Goal: Task Accomplishment & Management: Use online tool/utility

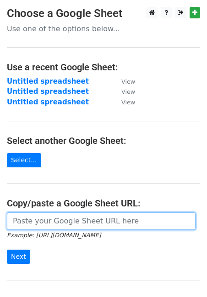
click at [48, 222] on input "url" at bounding box center [101, 220] width 189 height 17
paste input "https://docs.google.com/spreadsheets/d/1d9BLTkPVqwbqPUdB5eB06-zLhtillHWVMNcYO4N…"
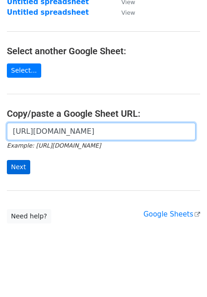
type input "https://docs.google.com/spreadsheets/d/1d9BLTkPVqwbqPUdB5eB06-zLhtillHWVMNcYO4N…"
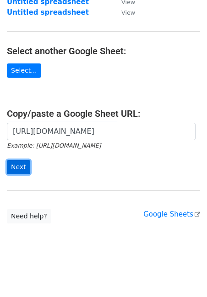
click at [17, 169] on input "Next" at bounding box center [18, 167] width 23 height 14
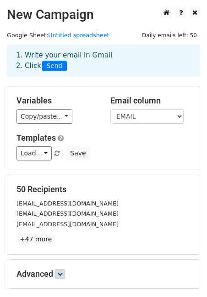
scroll to position [96, 0]
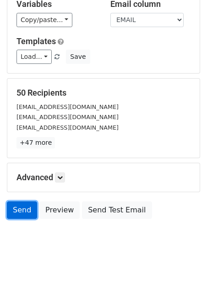
click at [28, 205] on link "Send" at bounding box center [22, 209] width 30 height 17
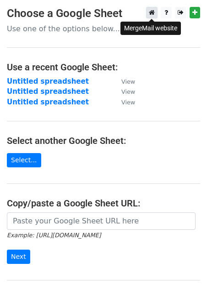
click at [151, 11] on icon at bounding box center [152, 12] width 6 height 6
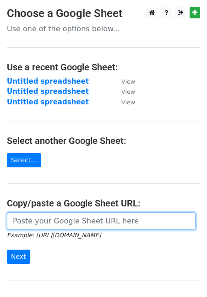
click at [85, 217] on input "url" at bounding box center [101, 220] width 189 height 17
paste input "https://docs.google.com/spreadsheets/d/12gU8XhxjkpBP339nv-Tr3aB6QqximK6Wg5zIpx3…"
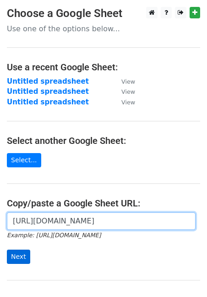
type input "https://docs.google.com/spreadsheets/d/12gU8XhxjkpBP339nv-Tr3aB6QqximK6Wg5zIpx3…"
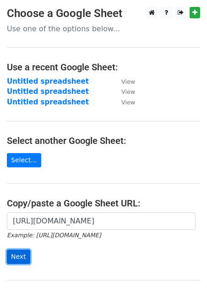
click at [17, 256] on input "Next" at bounding box center [18, 256] width 23 height 14
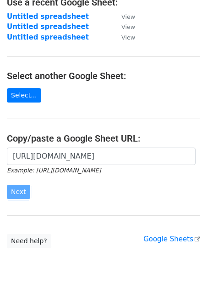
scroll to position [90, 0]
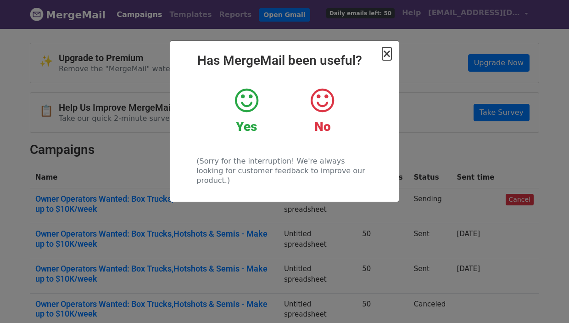
click at [385, 53] on span "×" at bounding box center [386, 53] width 9 height 13
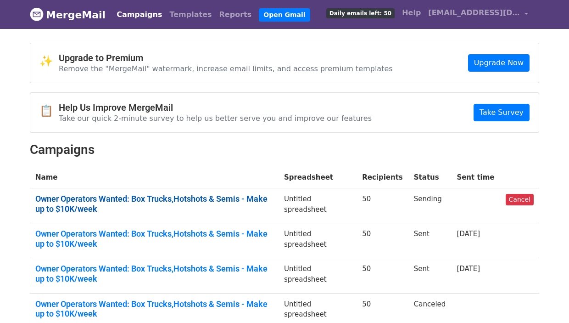
click at [184, 196] on link "Owner Operators Wanted: Box Trucks,Hotshots & Semis - Make up to $10K/week" at bounding box center [154, 204] width 238 height 20
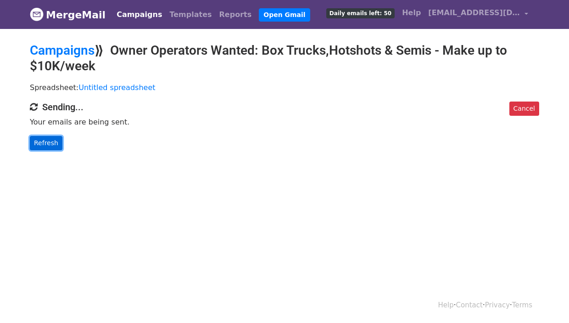
click at [53, 140] on link "Refresh" at bounding box center [46, 143] width 33 height 14
click at [48, 145] on link "Refresh" at bounding box center [46, 143] width 33 height 14
click at [523, 108] on link "Cancel" at bounding box center [525, 108] width 30 height 14
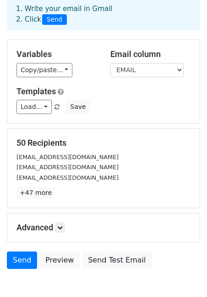
scroll to position [49, 0]
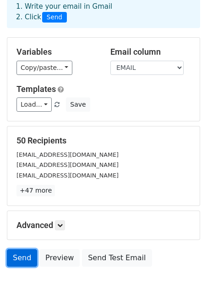
click at [20, 255] on link "Send" at bounding box center [22, 257] width 30 height 17
